Goal: Task Accomplishment & Management: Use online tool/utility

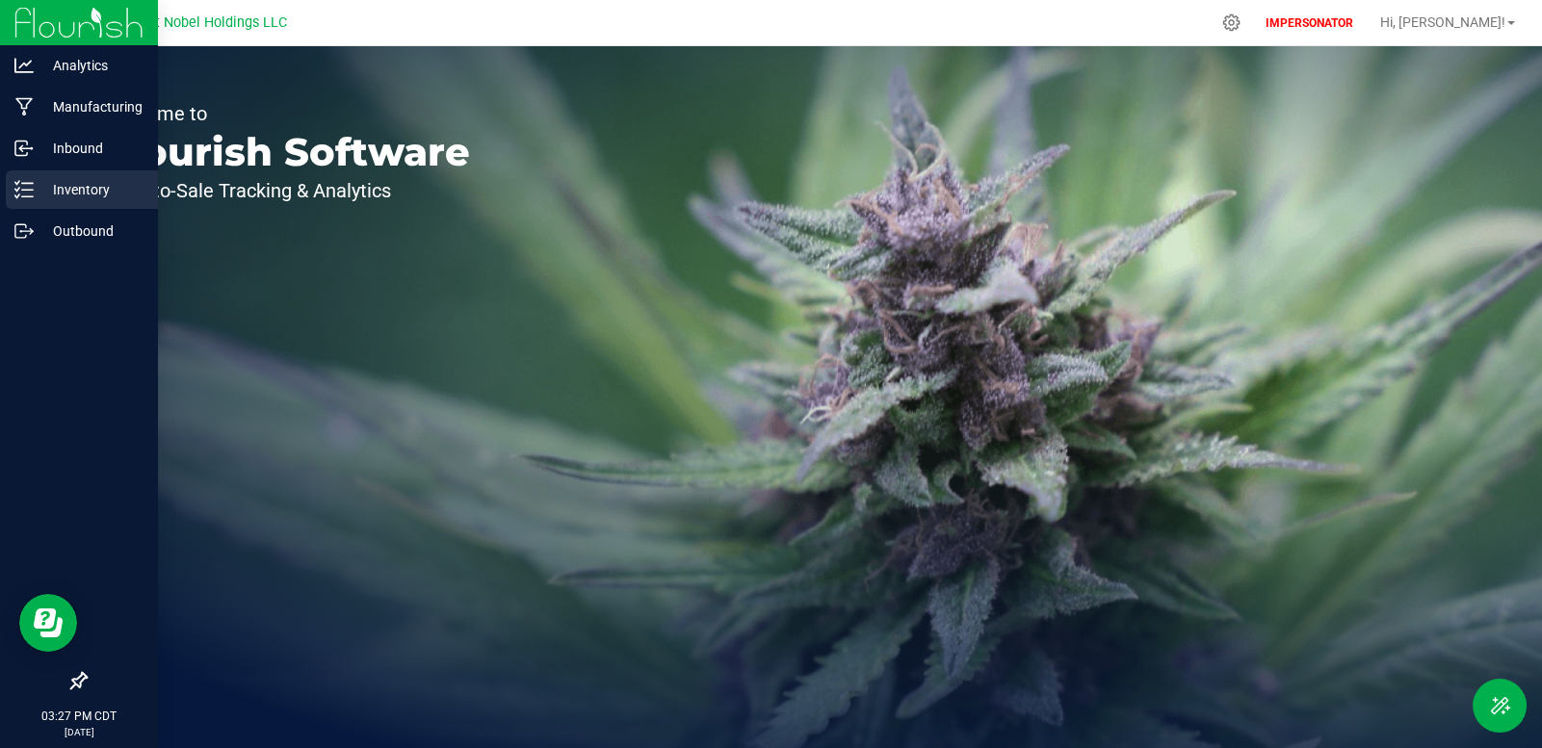
click at [37, 196] on p "Inventory" at bounding box center [92, 189] width 116 height 23
click at [77, 190] on p "Inventory" at bounding box center [92, 189] width 116 height 23
click at [26, 190] on line at bounding box center [27, 190] width 11 height 0
click at [48, 193] on p "Inventory" at bounding box center [92, 189] width 116 height 23
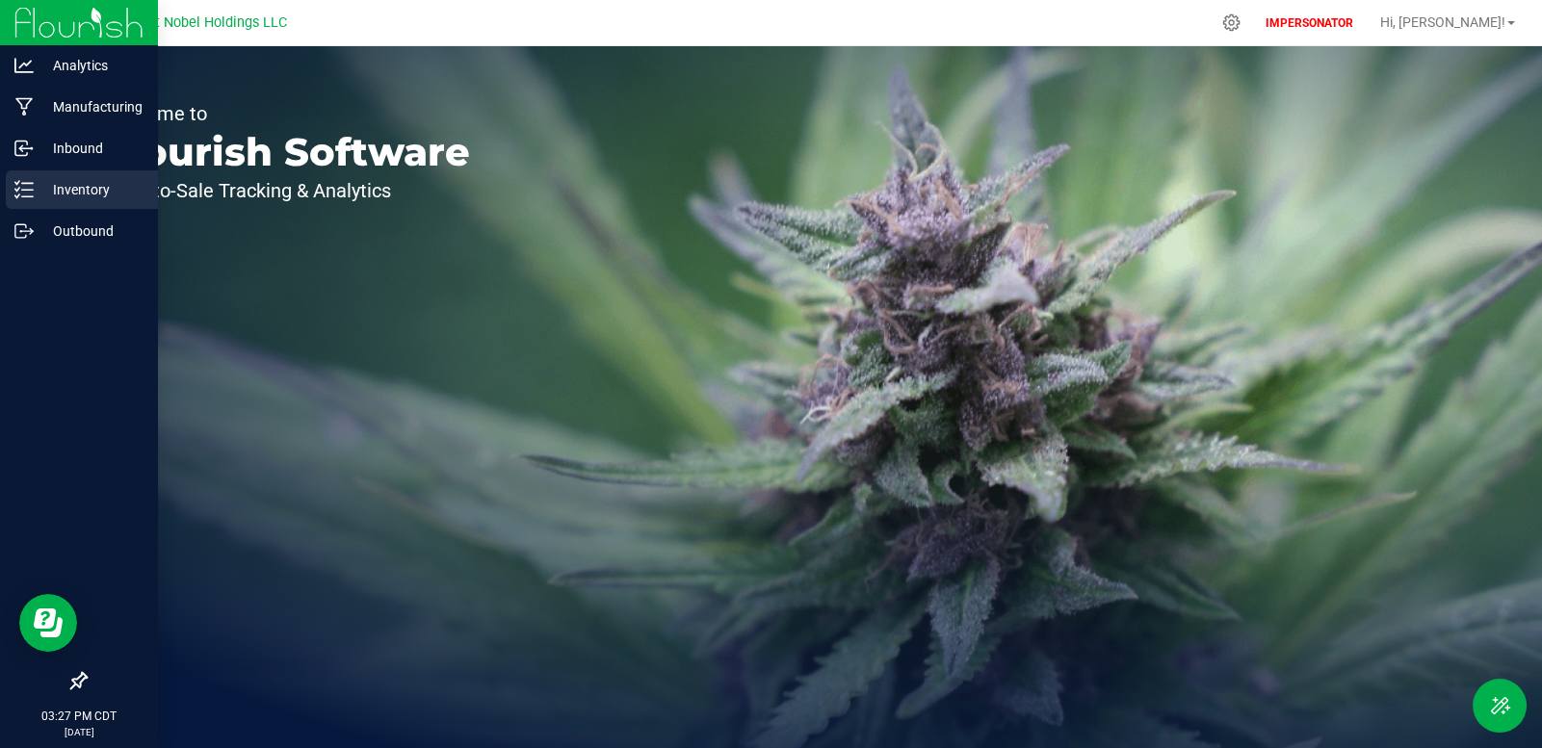
click at [57, 192] on p "Inventory" at bounding box center [92, 189] width 116 height 23
click at [76, 190] on p "Inventory" at bounding box center [92, 189] width 116 height 23
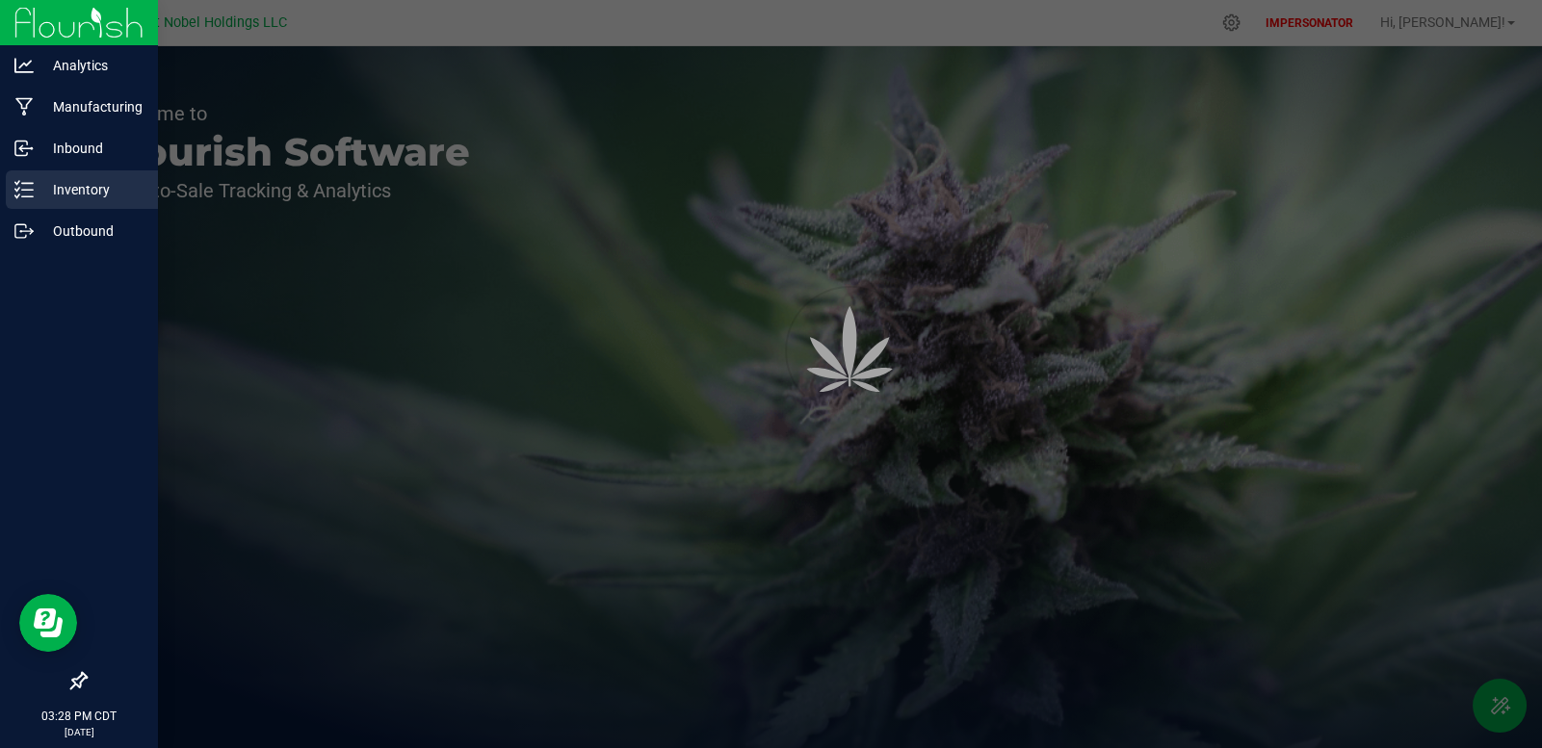
click at [35, 188] on p "Inventory" at bounding box center [92, 189] width 116 height 23
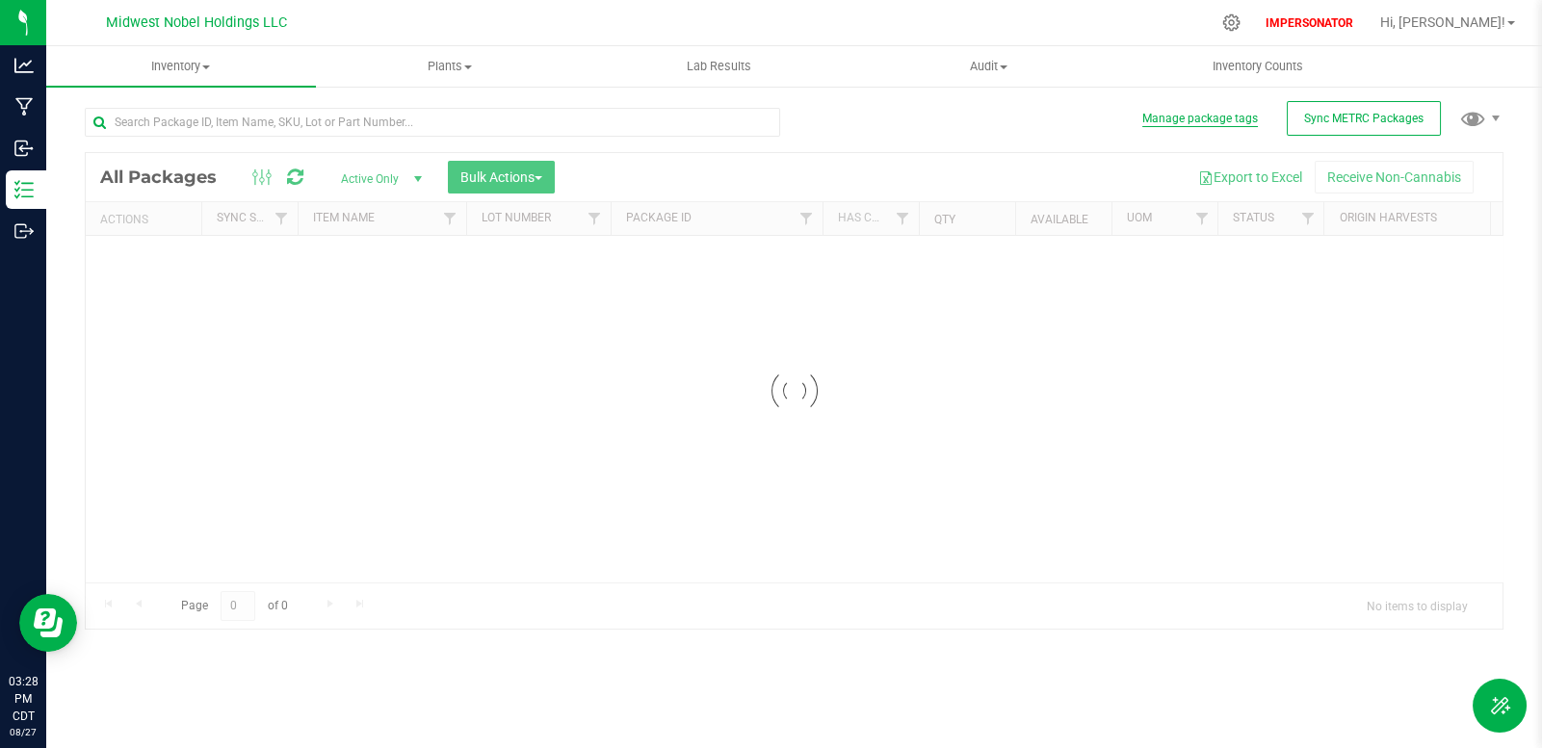
click at [1198, 117] on button "Manage package tags" at bounding box center [1200, 119] width 116 height 16
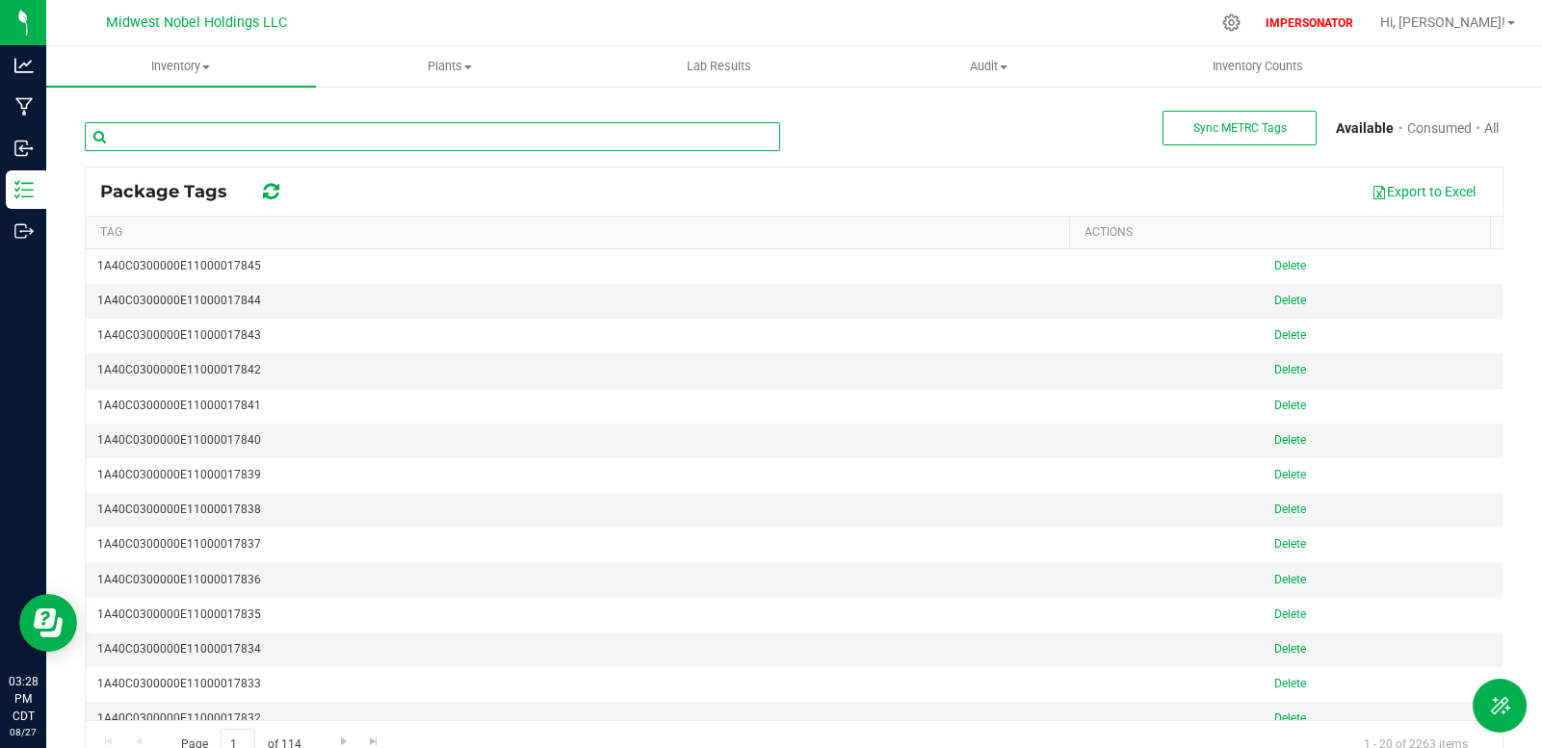
click at [421, 144] on input "text" at bounding box center [432, 136] width 695 height 29
paste input "1A40C0300000E11000015556"
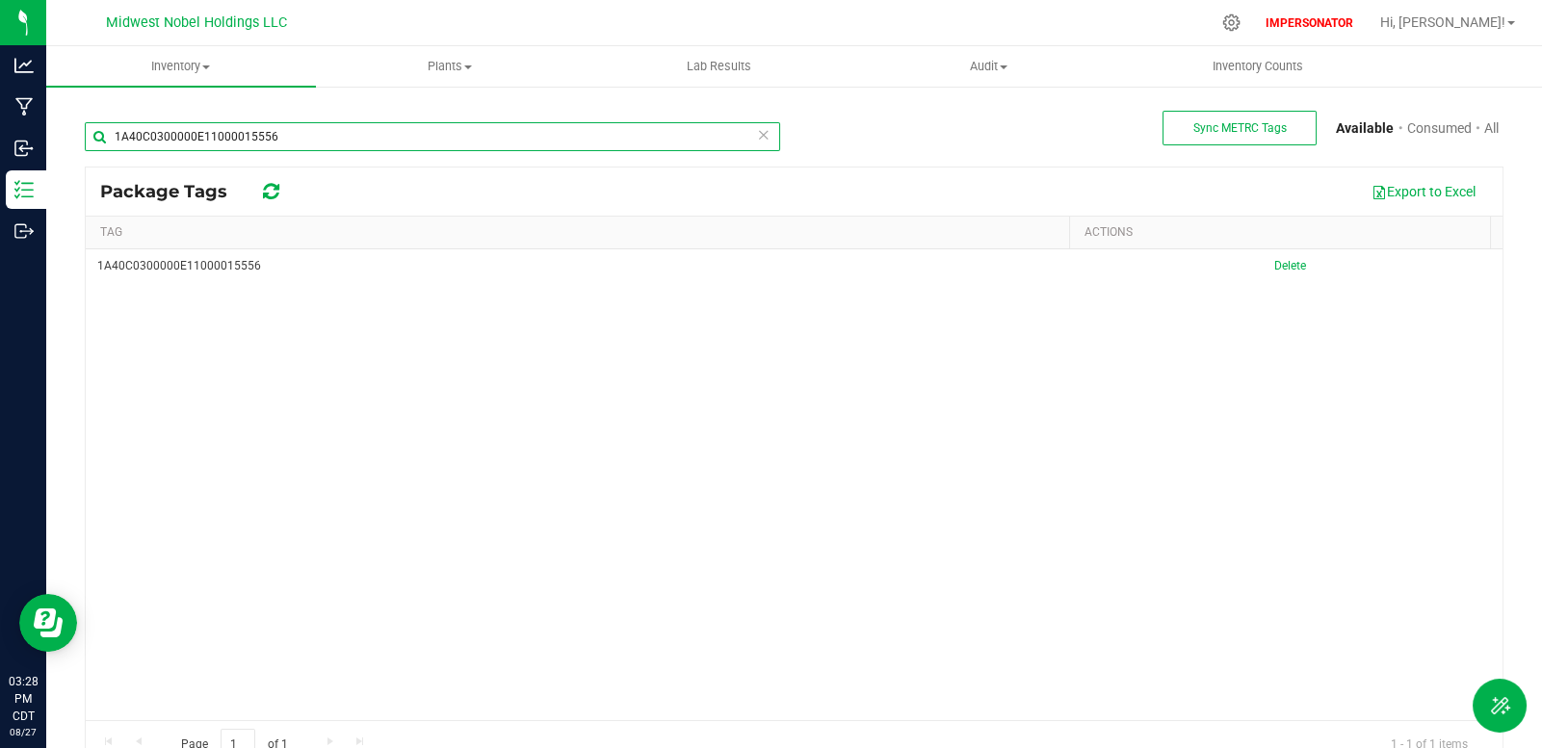
type input "1A40C0300000E11000015556"
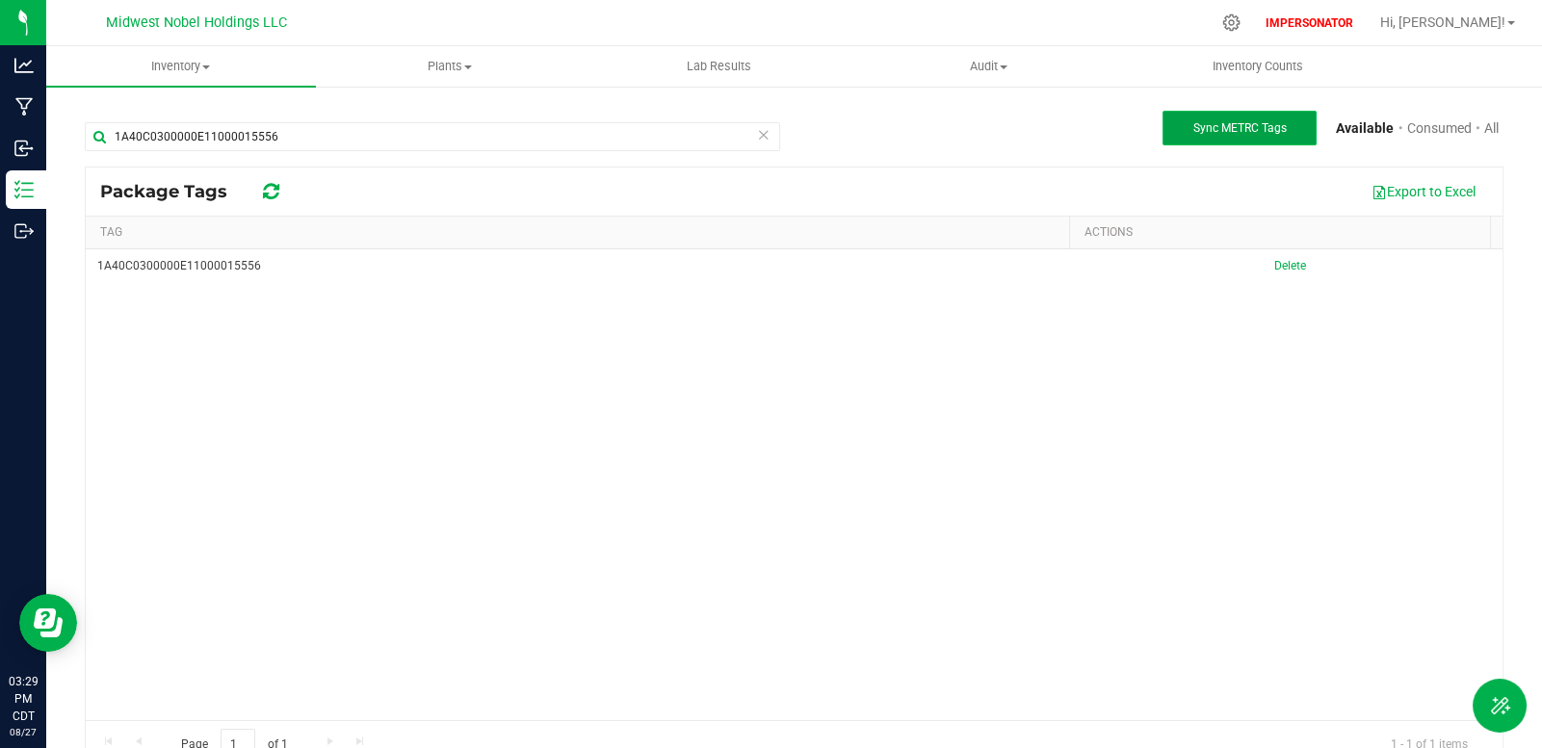
click at [1229, 133] on span "Sync METRC Tags" at bounding box center [1239, 127] width 93 height 13
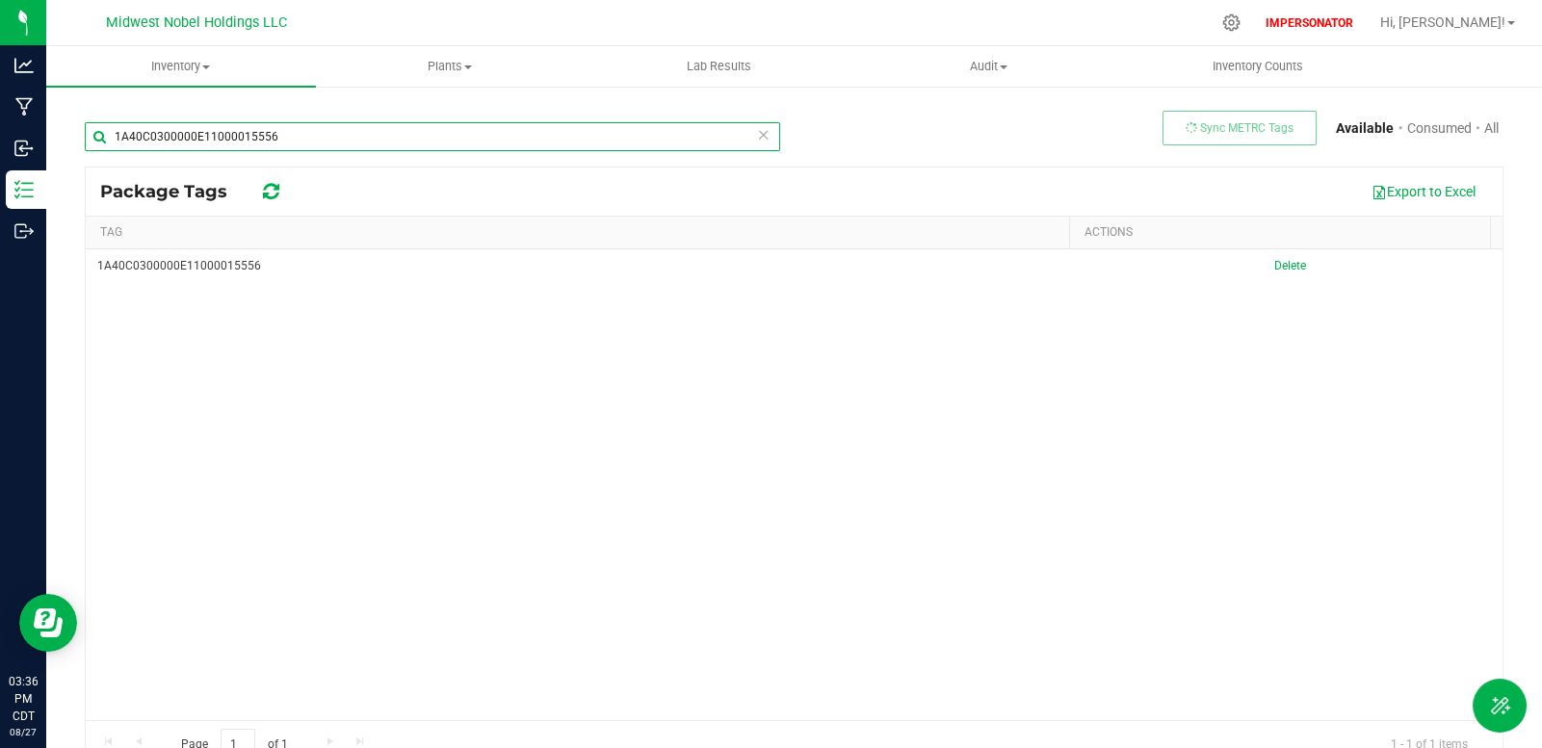
click at [234, 145] on input "1A40C0300000E11000015556" at bounding box center [432, 136] width 695 height 29
click at [237, 140] on input "1A40C0300000E11000015556" at bounding box center [432, 136] width 695 height 29
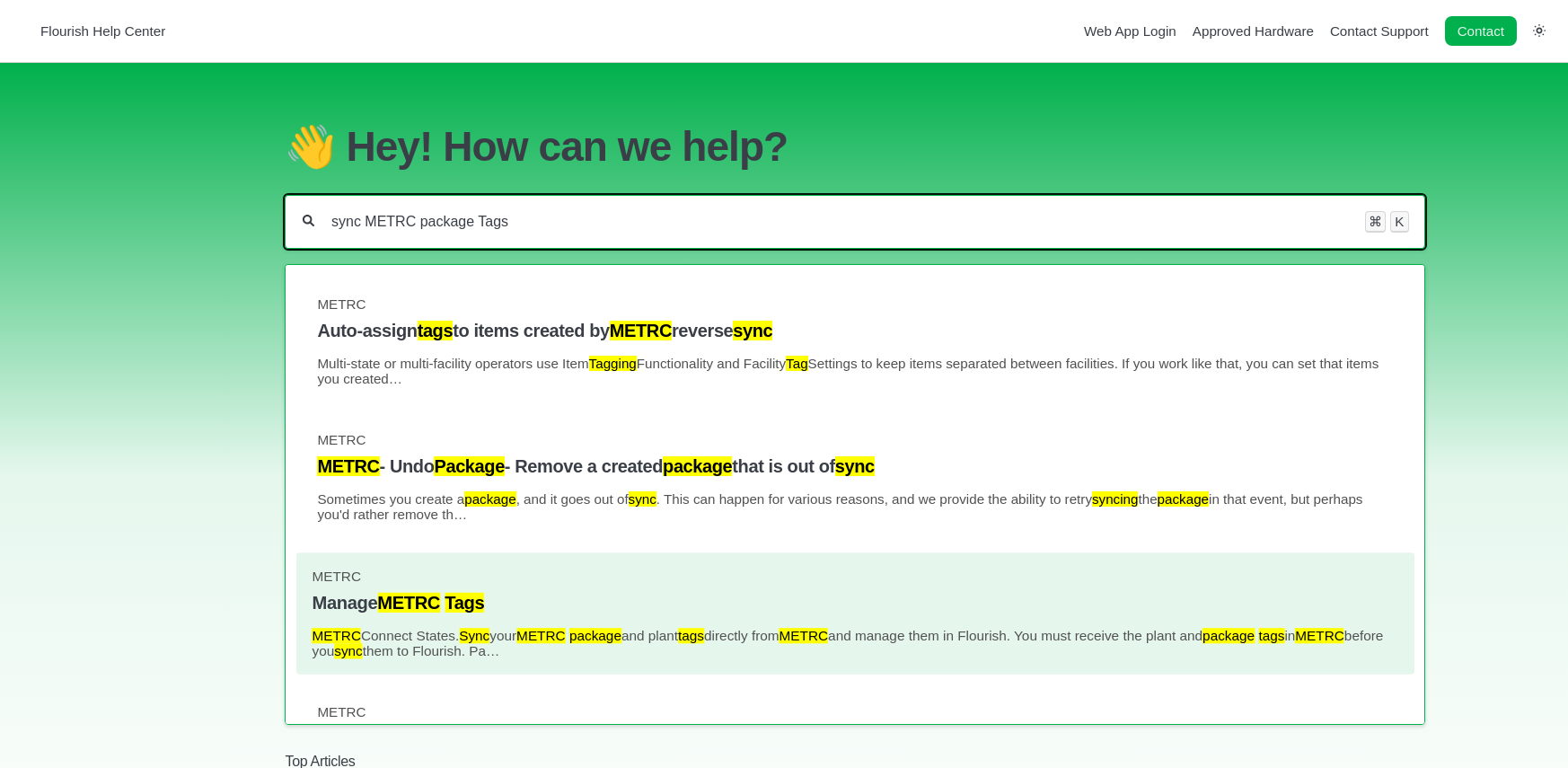
type input "sync METRC package Tags"
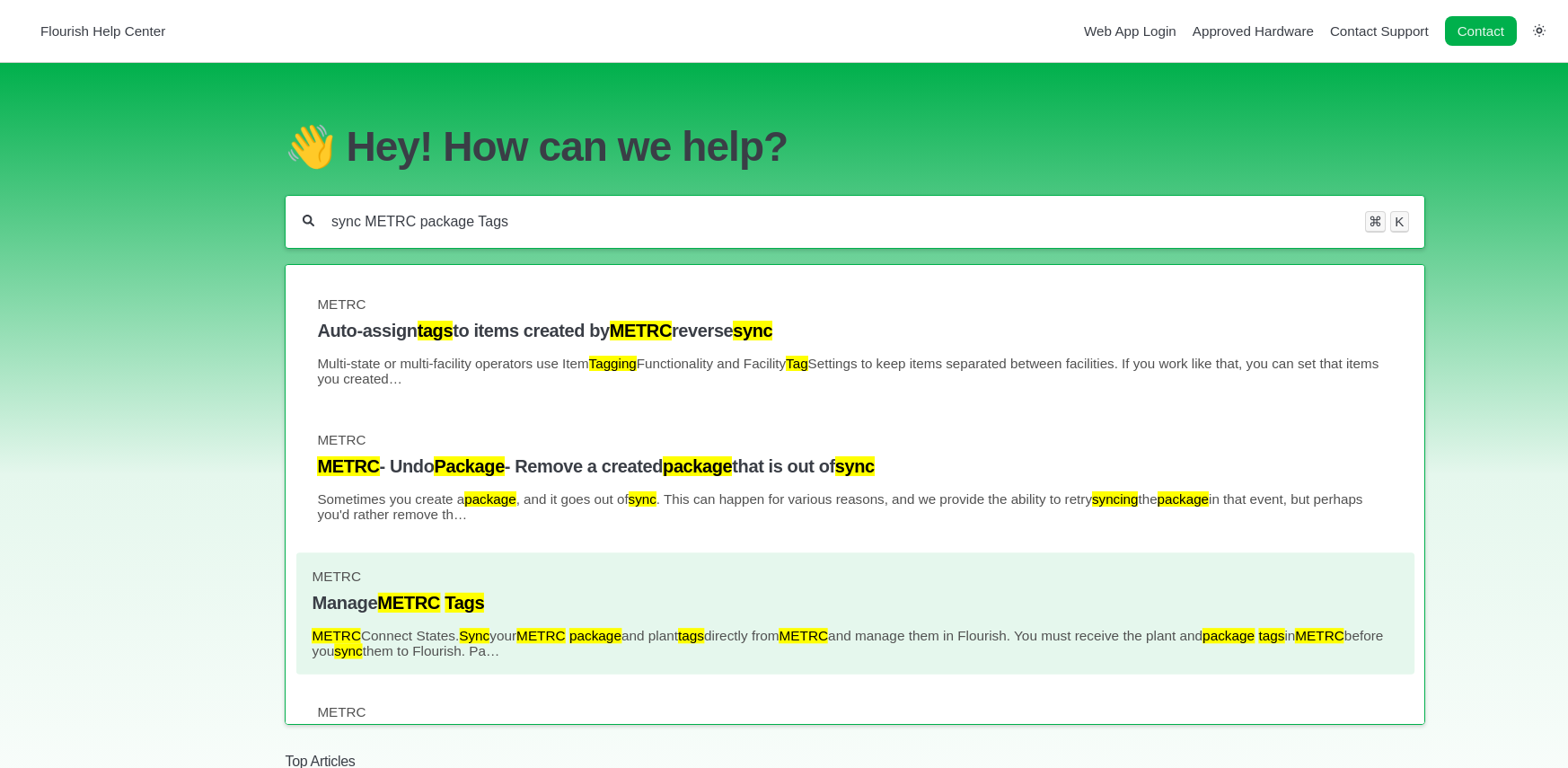
click at [450, 625] on link "METRC Manage METRC Tags METRC Connect States. Sync your METRC package and plant…" at bounding box center [855, 613] width 1087 height 89
